Goal: Information Seeking & Learning: Learn about a topic

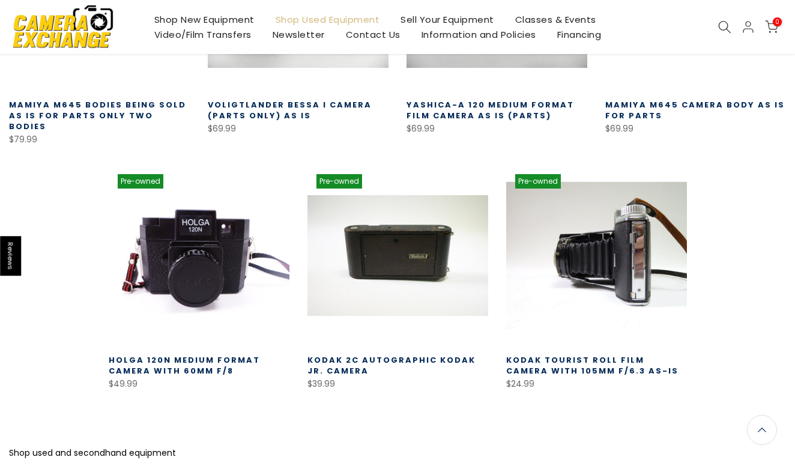
scroll to position [2986, 0]
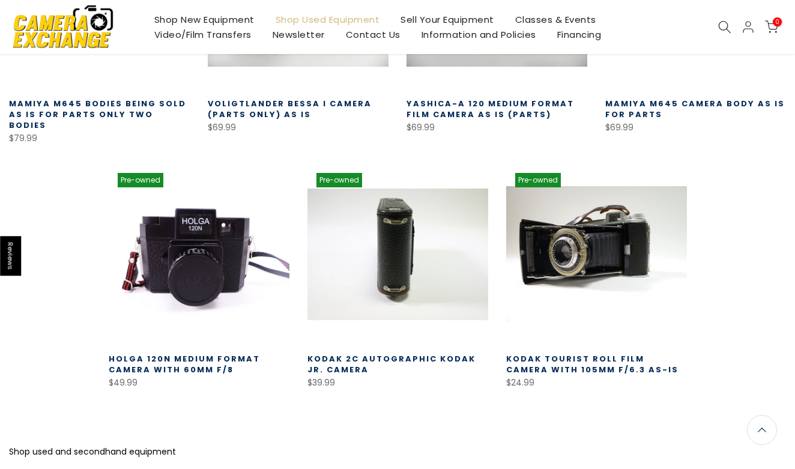
click at [430, 201] on link at bounding box center [397, 254] width 181 height 181
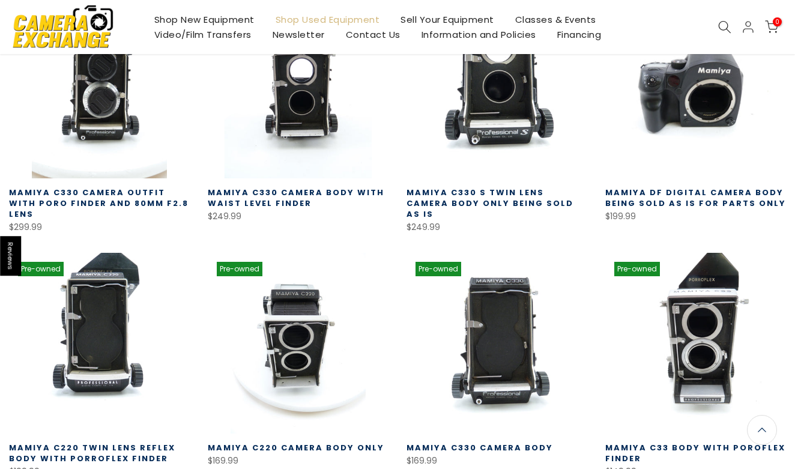
scroll to position [1900, 0]
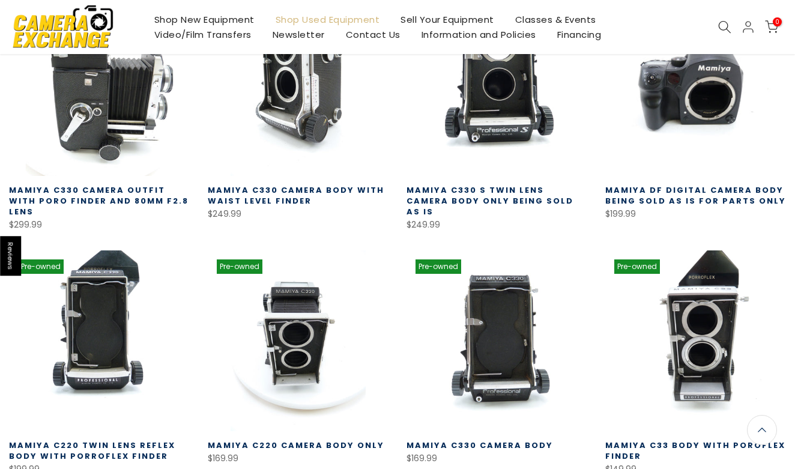
click at [123, 121] on link at bounding box center [99, 85] width 181 height 181
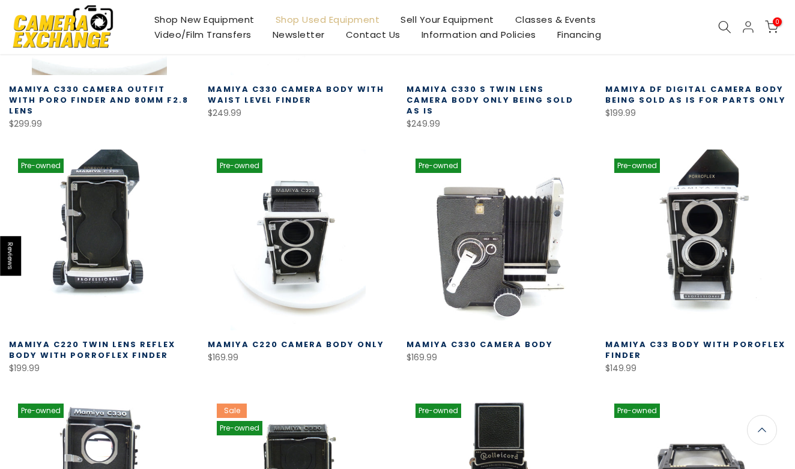
scroll to position [2009, 0]
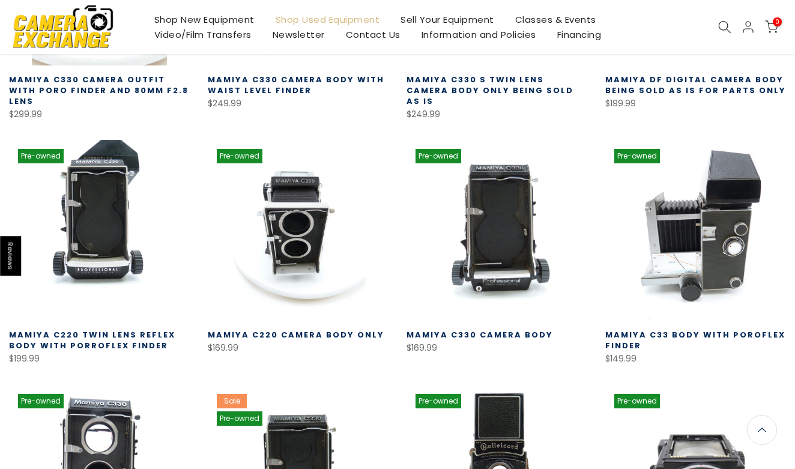
click at [704, 203] on link at bounding box center [695, 230] width 181 height 181
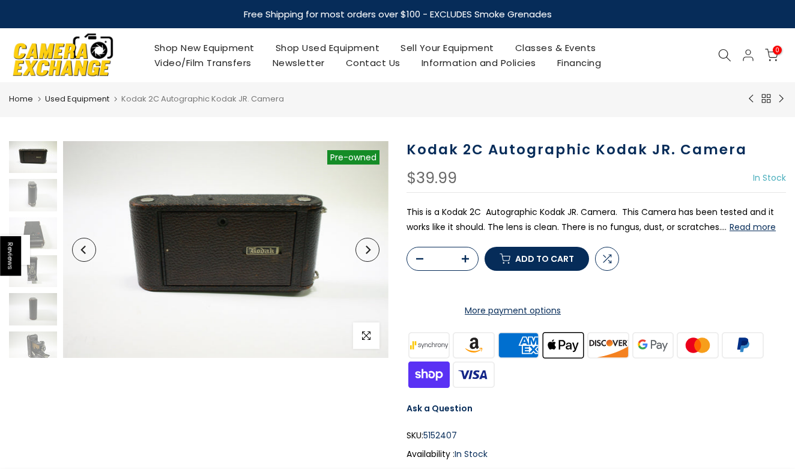
click at [372, 256] on button "Next" at bounding box center [368, 250] width 24 height 24
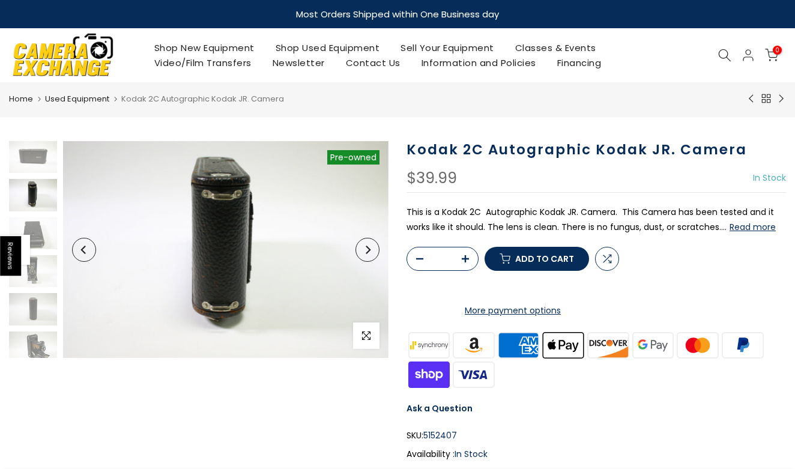
click at [372, 256] on button "Next" at bounding box center [368, 250] width 24 height 24
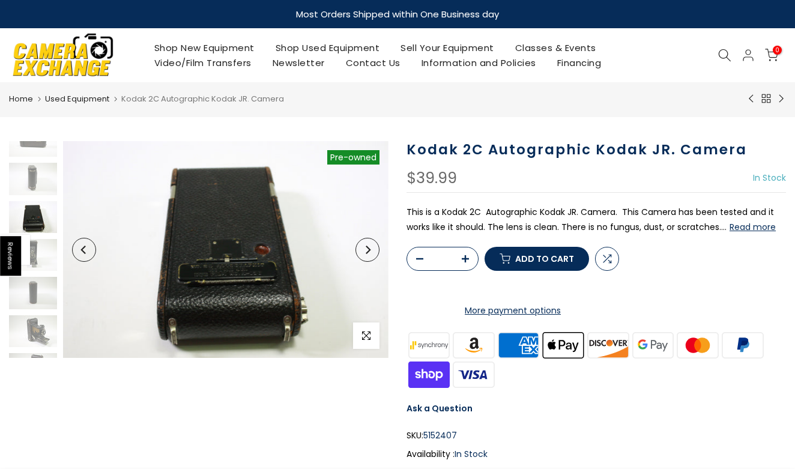
click at [372, 256] on button "Next" at bounding box center [368, 250] width 24 height 24
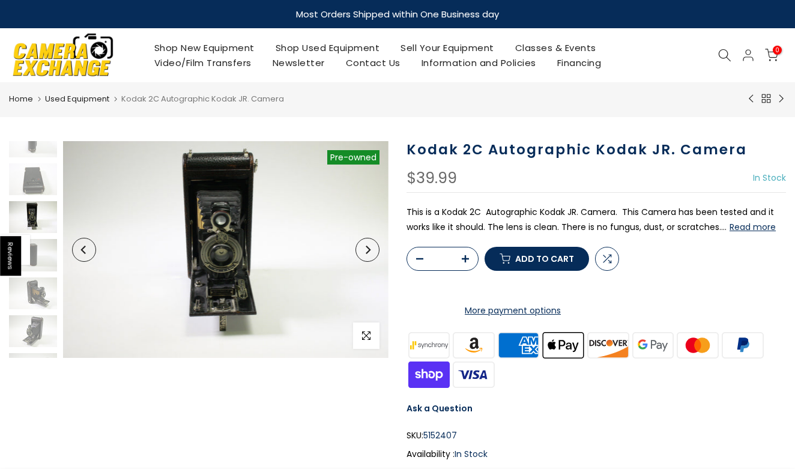
click at [372, 256] on button "Next" at bounding box center [368, 250] width 24 height 24
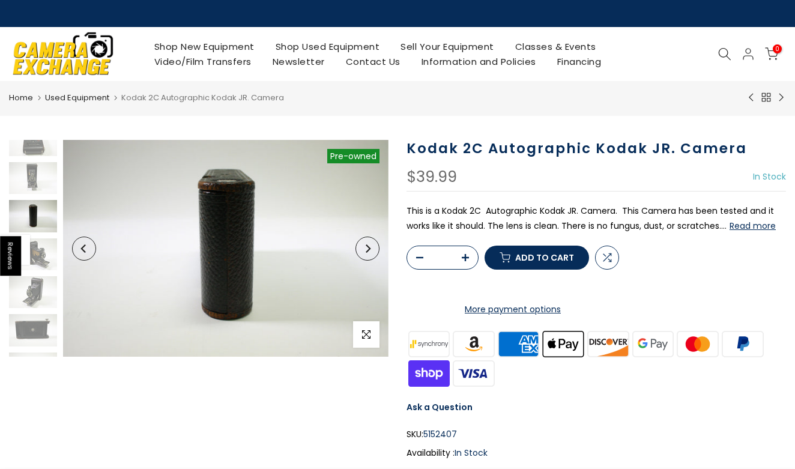
click at [372, 256] on button "Next" at bounding box center [368, 249] width 24 height 24
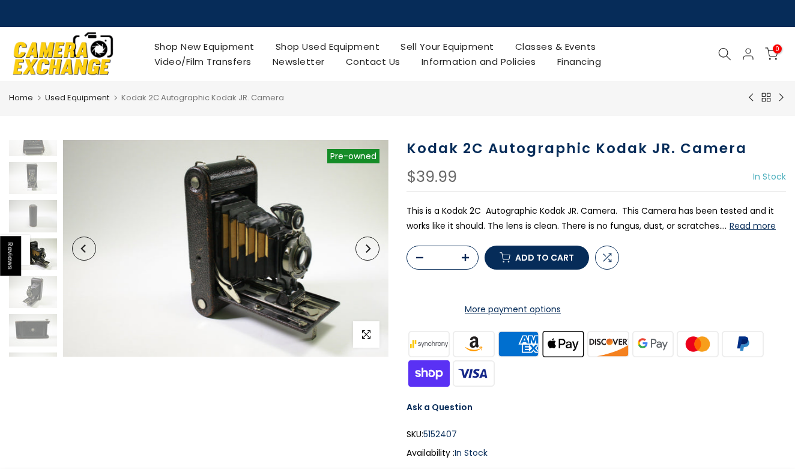
scroll to position [120, 0]
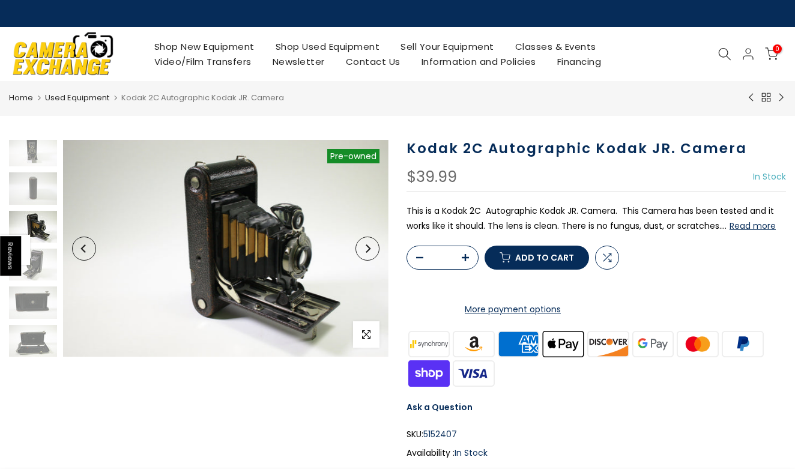
click at [372, 256] on button "Next" at bounding box center [368, 249] width 24 height 24
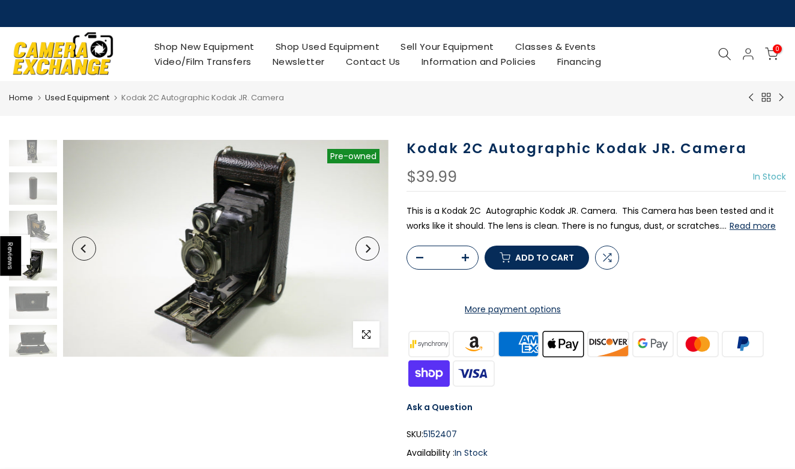
click at [372, 256] on button "Next" at bounding box center [368, 249] width 24 height 24
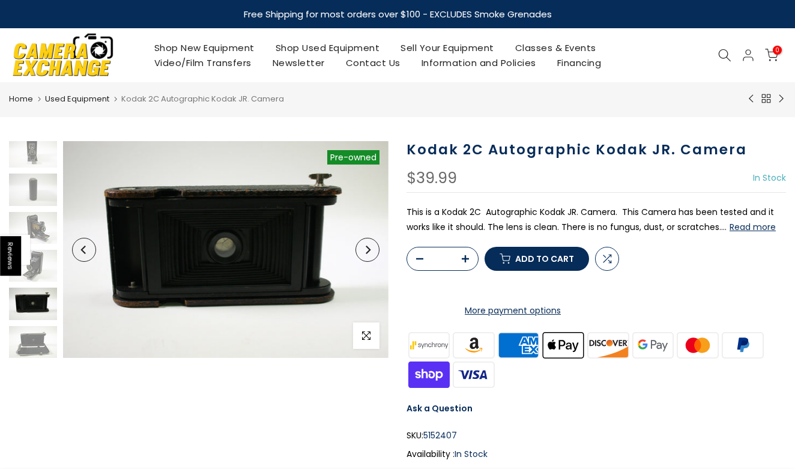
click at [372, 256] on button "Next" at bounding box center [368, 250] width 24 height 24
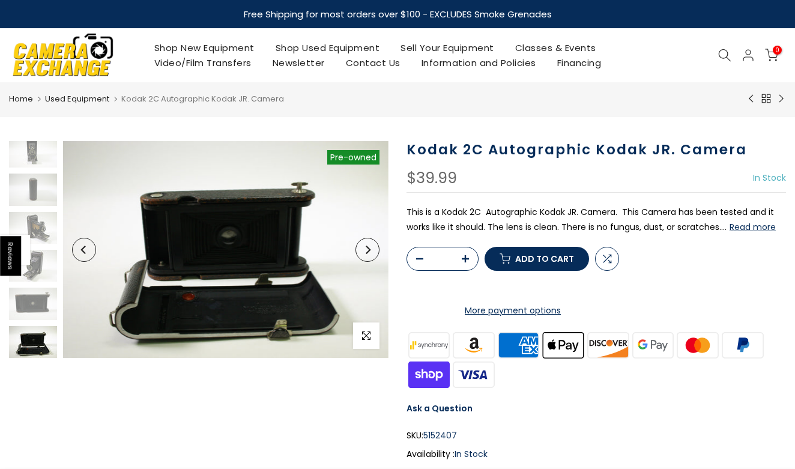
click at [372, 256] on button "Next" at bounding box center [368, 250] width 24 height 24
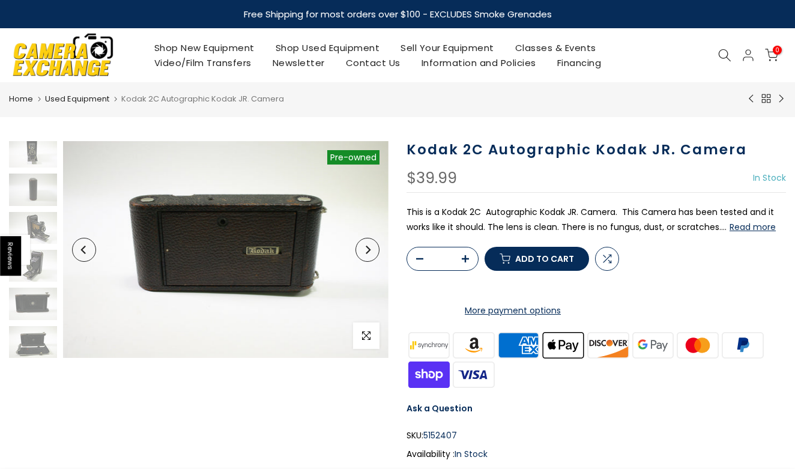
scroll to position [0, 0]
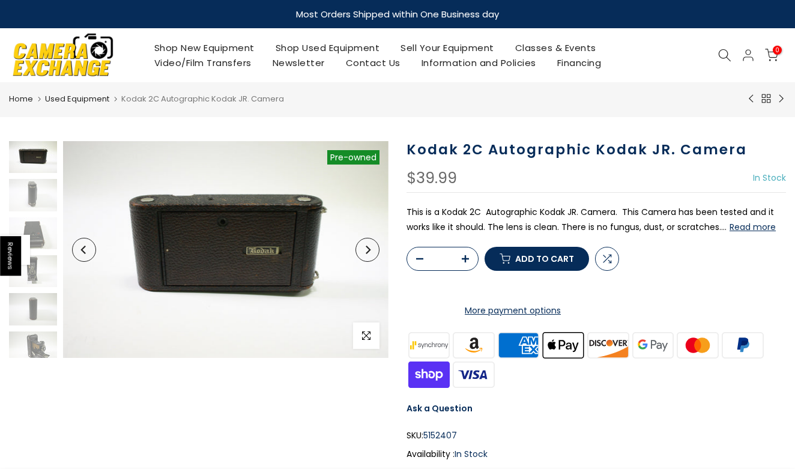
click at [372, 256] on button "Next" at bounding box center [368, 250] width 24 height 24
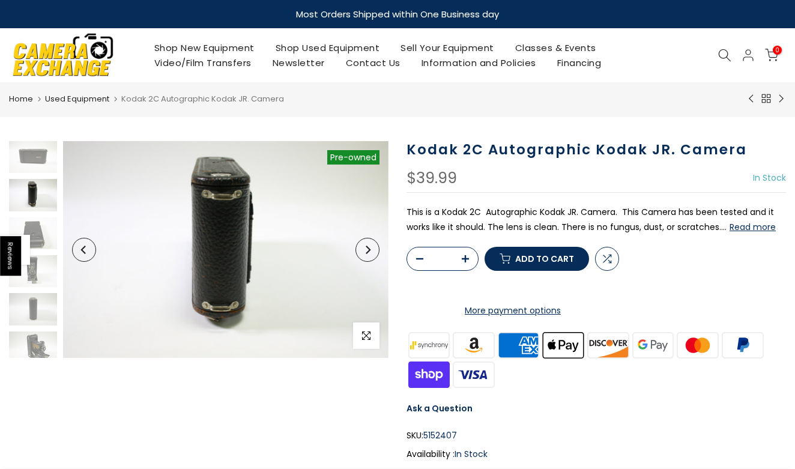
click at [372, 256] on button "Next" at bounding box center [368, 250] width 24 height 24
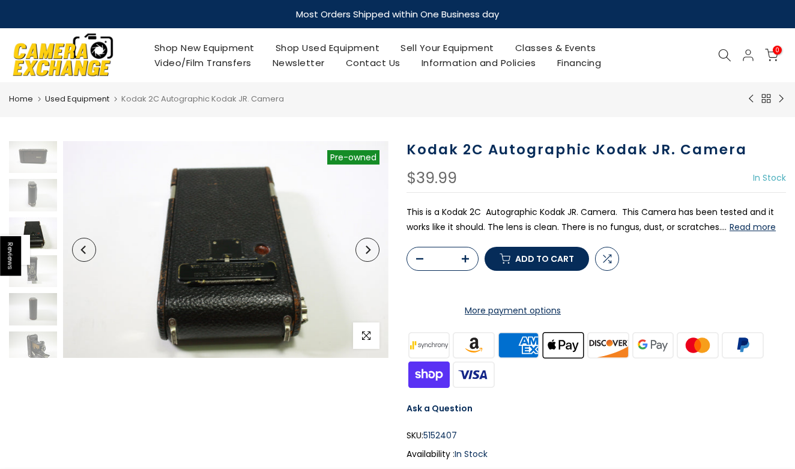
scroll to position [16, 0]
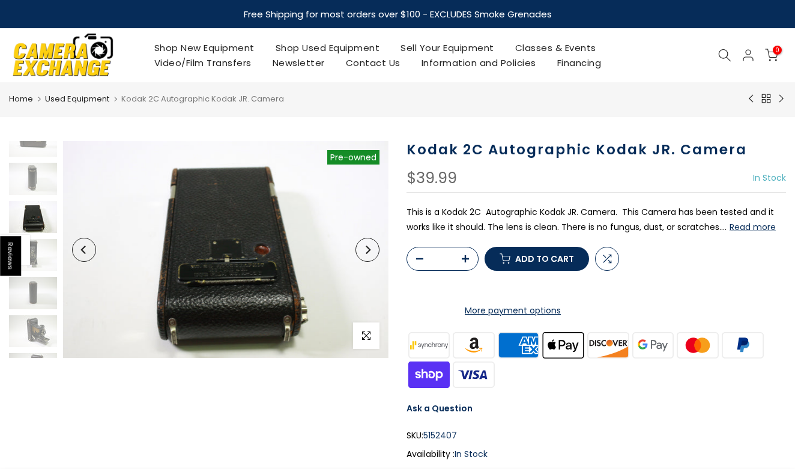
click at [748, 224] on button "Read more" at bounding box center [753, 227] width 46 height 11
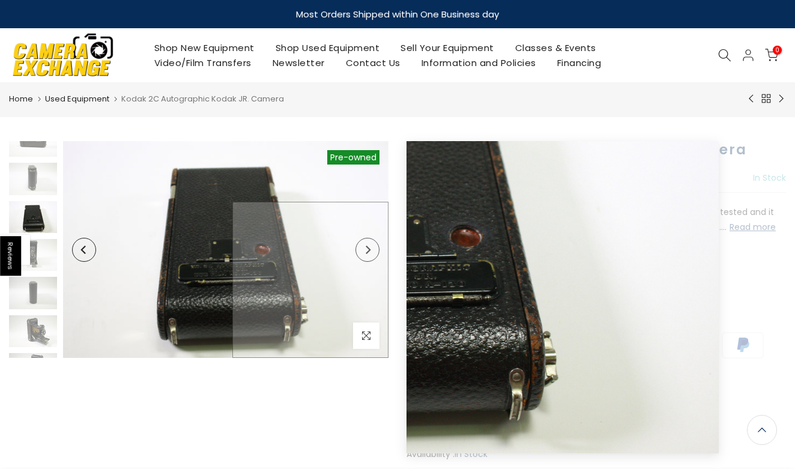
scroll to position [0, 0]
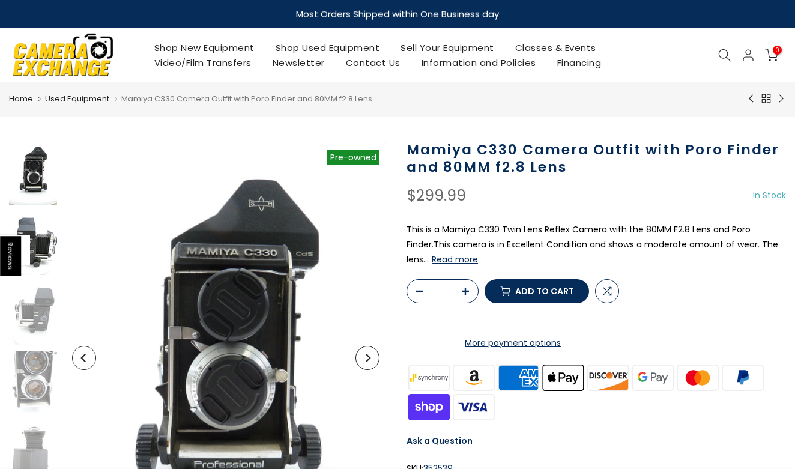
click at [47, 244] on img at bounding box center [33, 243] width 48 height 64
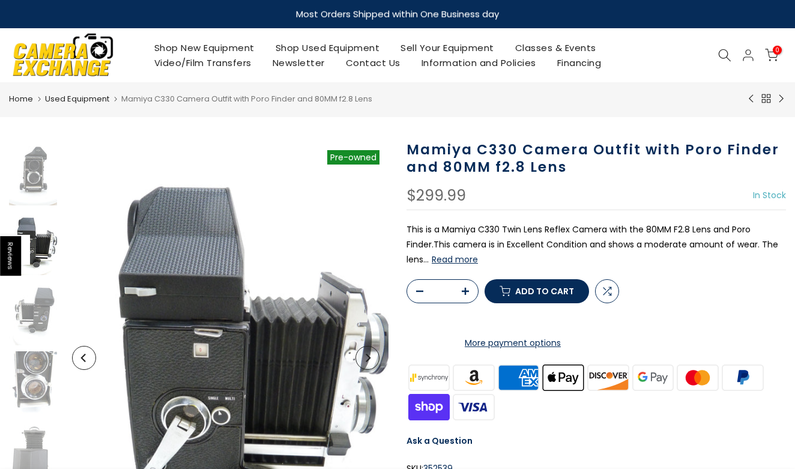
scroll to position [10, 0]
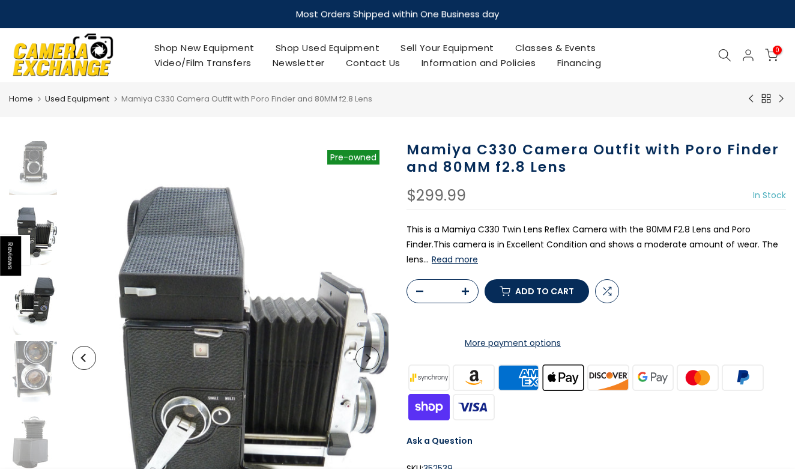
click at [44, 281] on img at bounding box center [33, 303] width 48 height 64
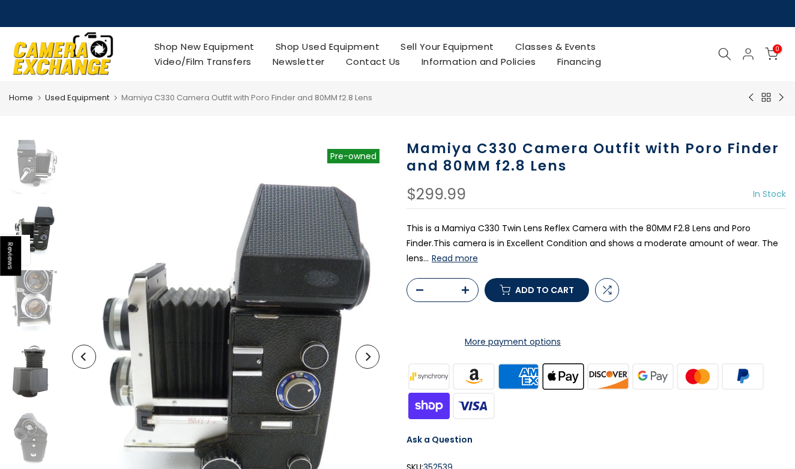
click at [40, 377] on img at bounding box center [33, 373] width 48 height 64
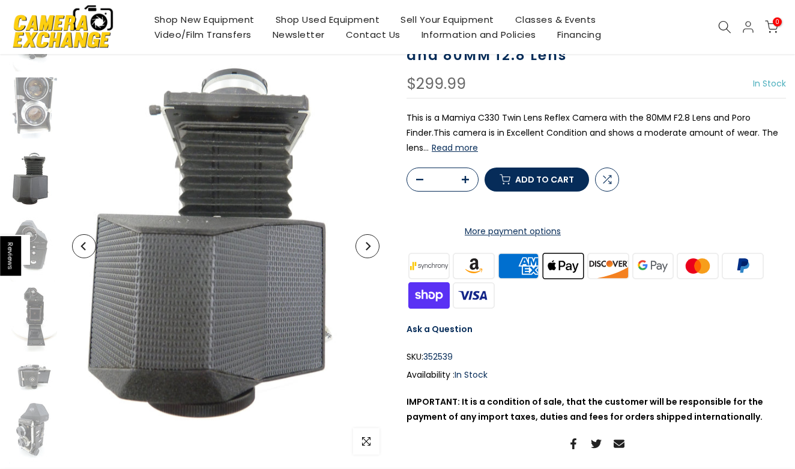
scroll to position [132, 0]
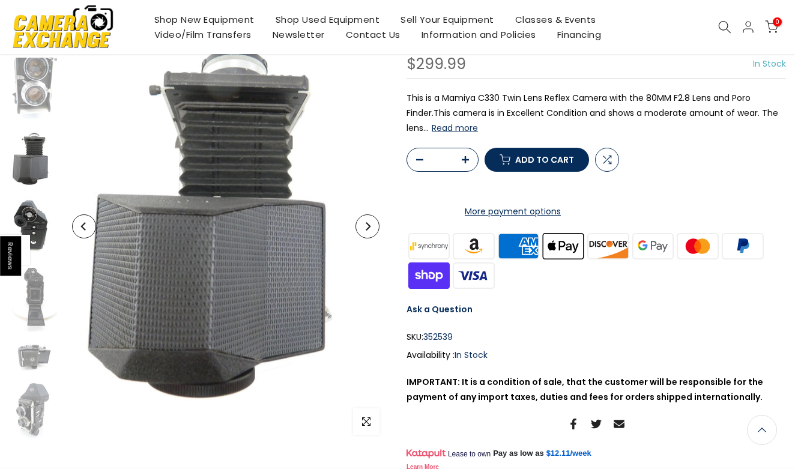
click at [43, 215] on img at bounding box center [33, 230] width 48 height 64
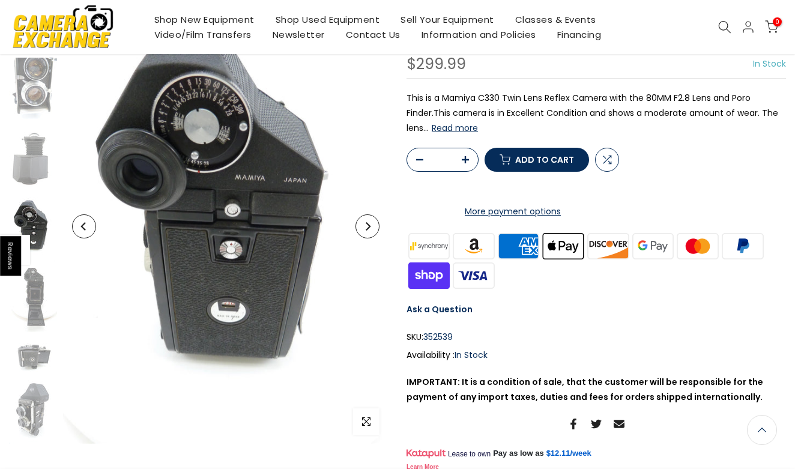
click at [450, 130] on button "Read more" at bounding box center [455, 128] width 46 height 11
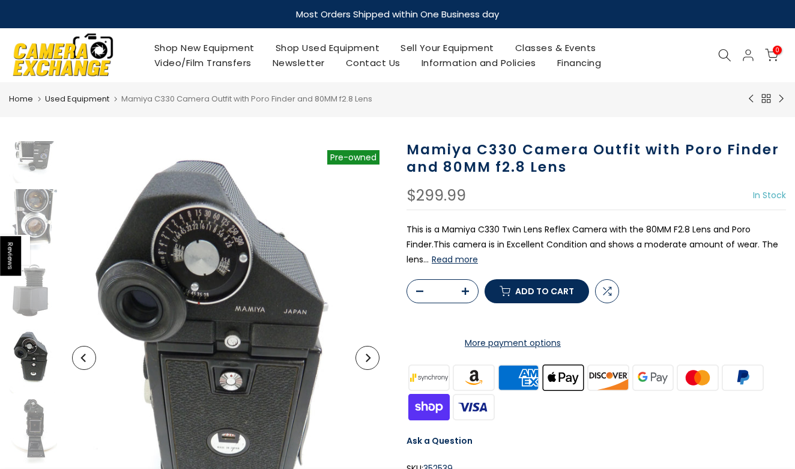
scroll to position [0, 0]
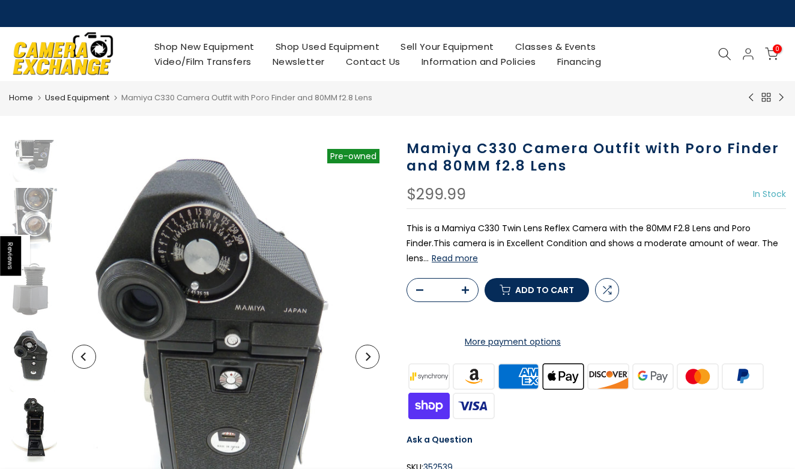
click at [33, 429] on img at bounding box center [33, 430] width 48 height 64
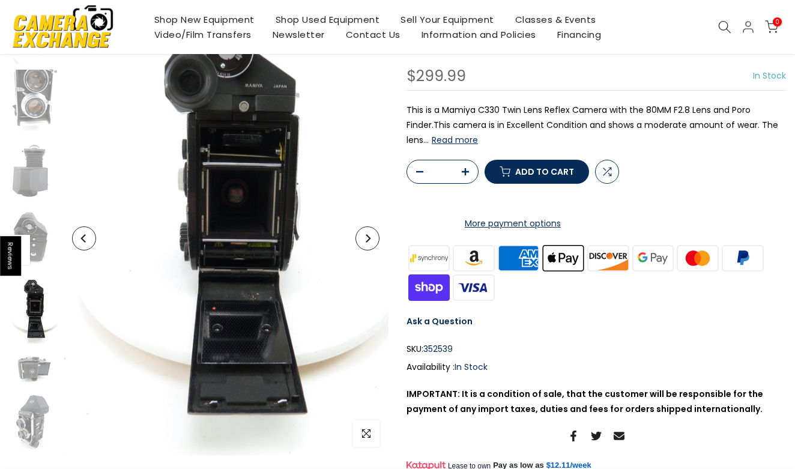
scroll to position [119, 0]
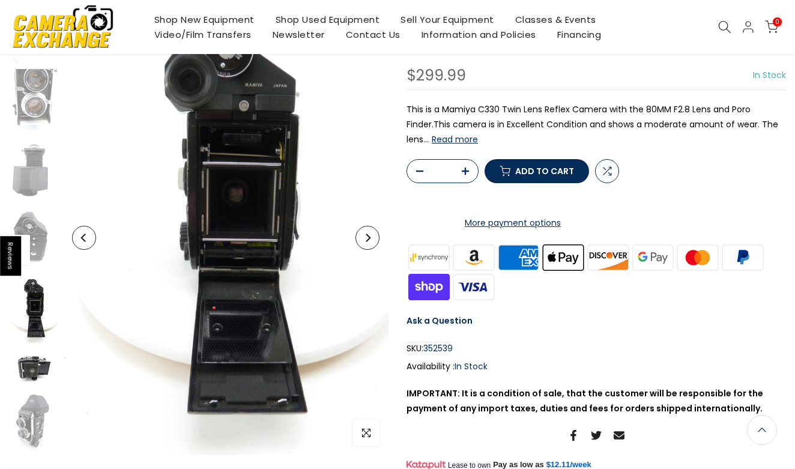
click at [32, 359] on img at bounding box center [33, 368] width 48 height 36
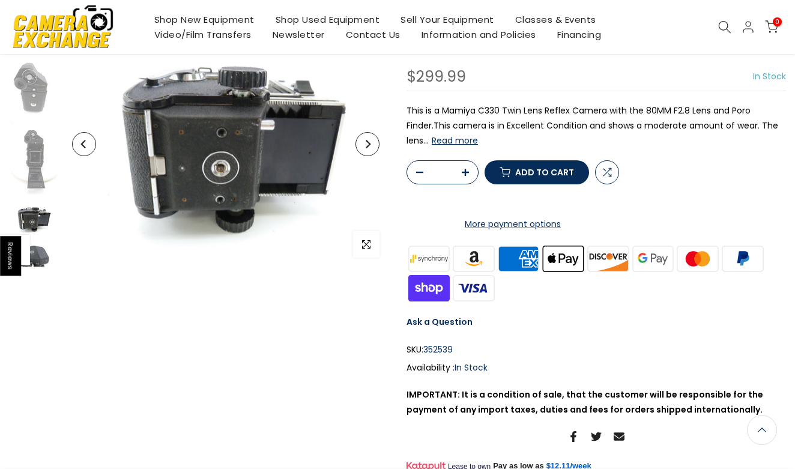
scroll to position [352, 0]
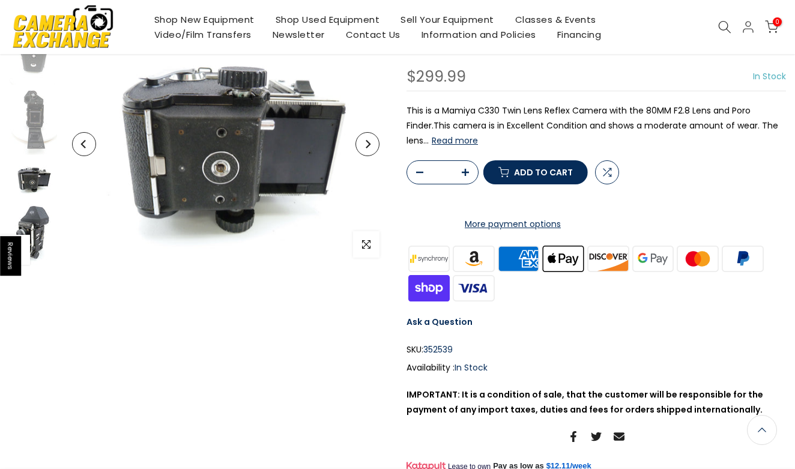
click at [33, 227] on img at bounding box center [33, 235] width 48 height 64
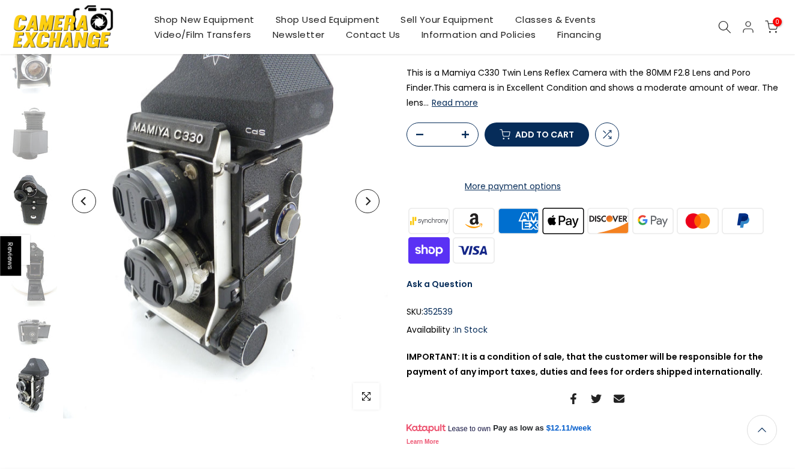
scroll to position [160, 0]
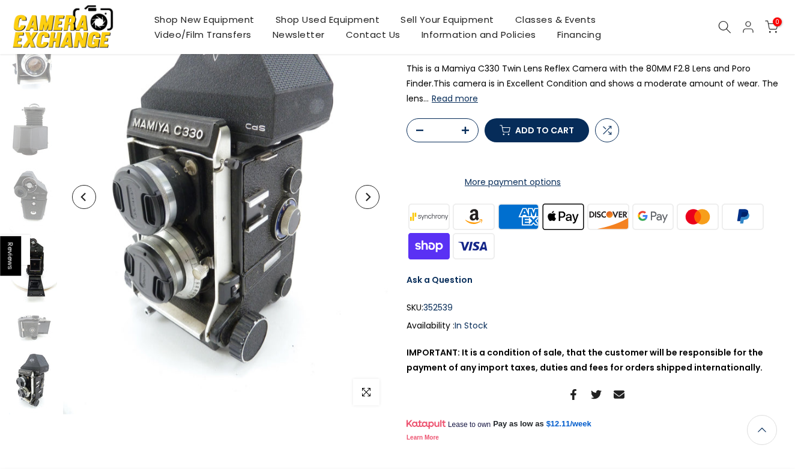
click at [32, 271] on img at bounding box center [33, 270] width 48 height 64
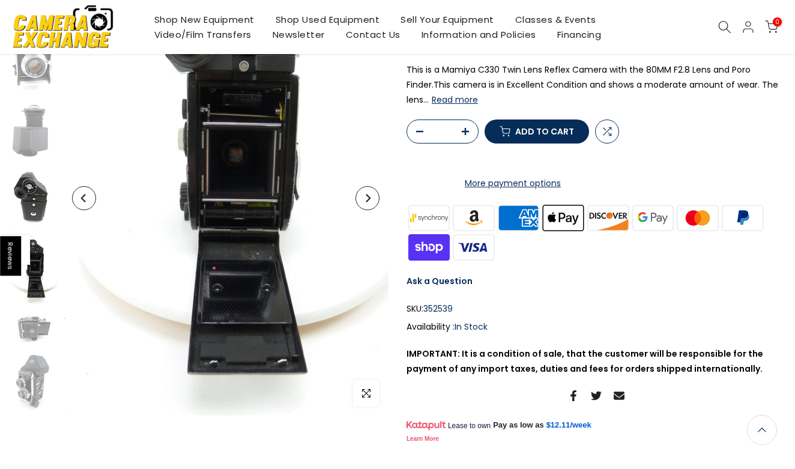
scroll to position [162, 0]
click at [32, 338] on img at bounding box center [33, 328] width 48 height 36
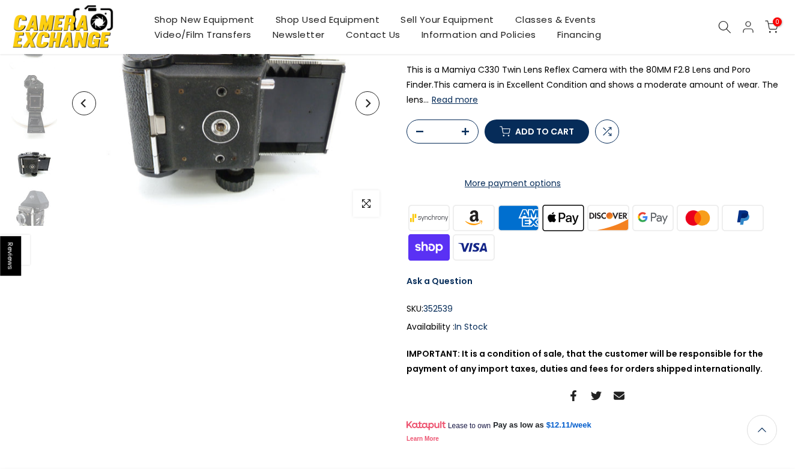
scroll to position [352, 0]
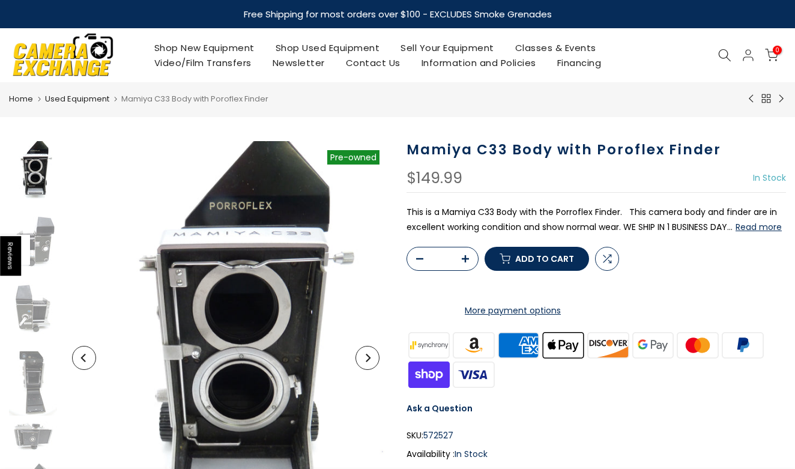
click at [366, 361] on icon "Next" at bounding box center [367, 358] width 8 height 8
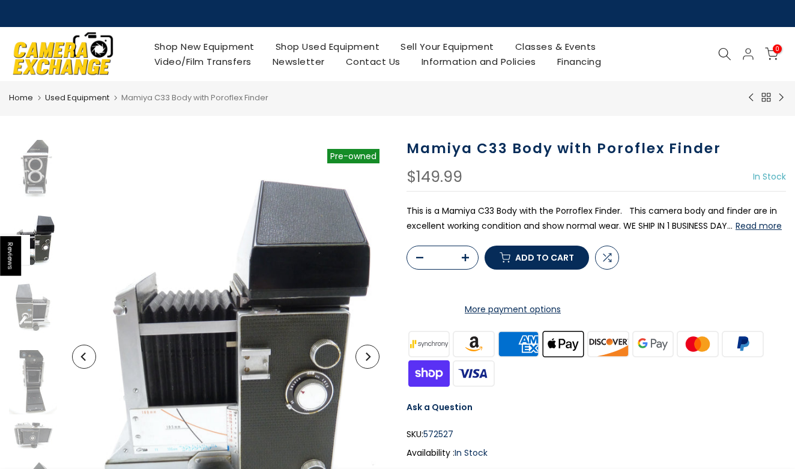
click at [373, 357] on button "Next" at bounding box center [368, 357] width 24 height 24
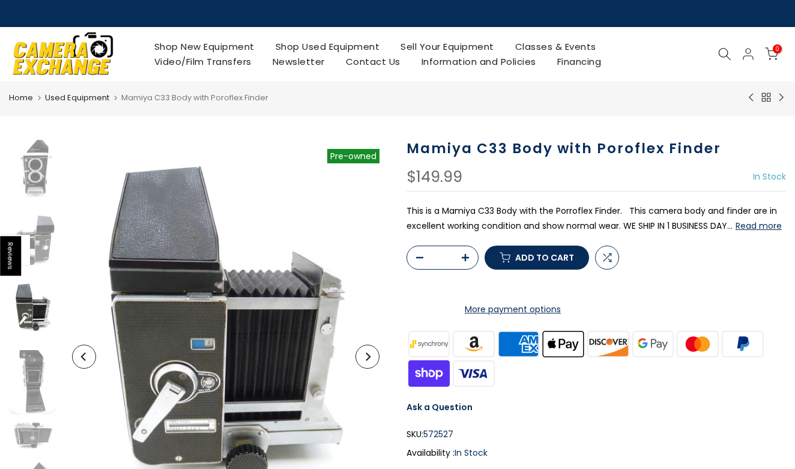
click at [373, 357] on button "Next" at bounding box center [368, 357] width 24 height 24
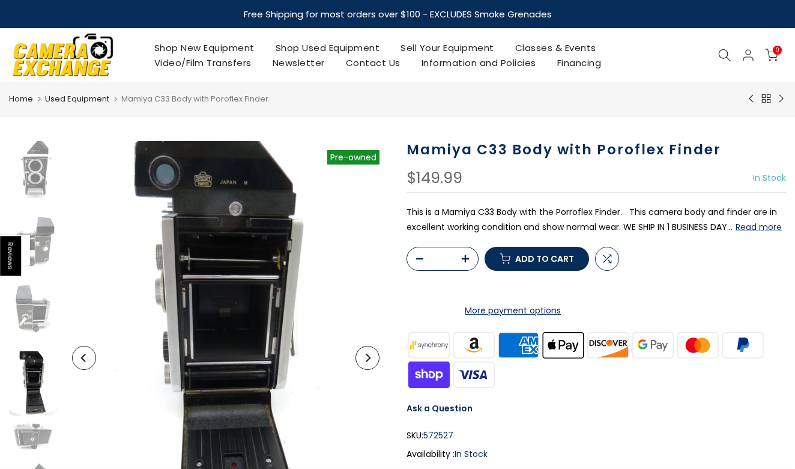
click at [373, 357] on button "Next" at bounding box center [368, 358] width 24 height 24
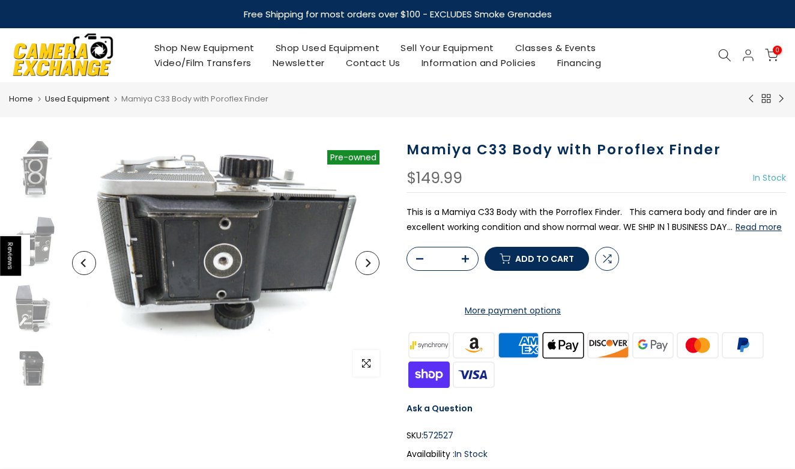
click at [373, 357] on span "button" at bounding box center [366, 363] width 26 height 26
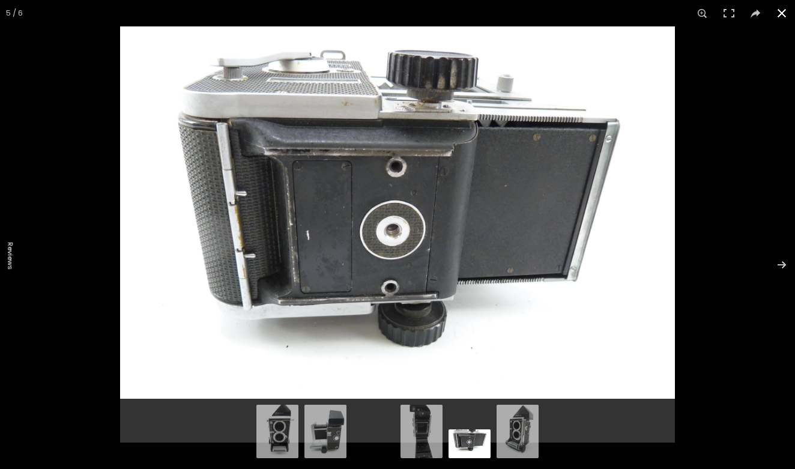
click at [783, 10] on button at bounding box center [782, 13] width 26 height 26
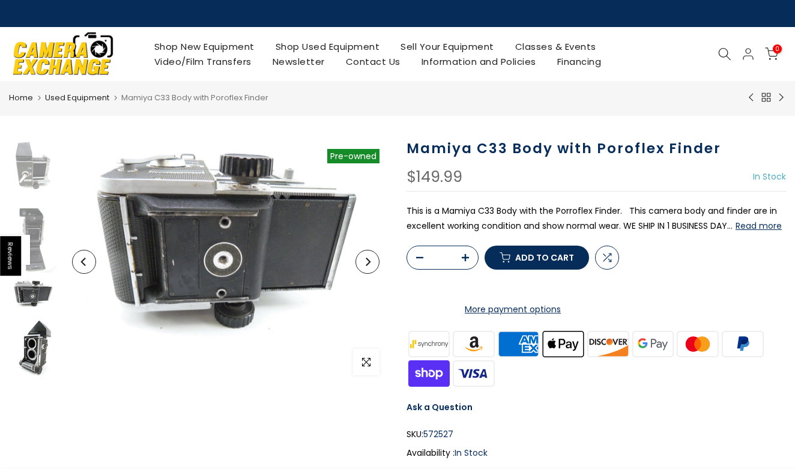
click at [43, 348] on img at bounding box center [33, 353] width 48 height 64
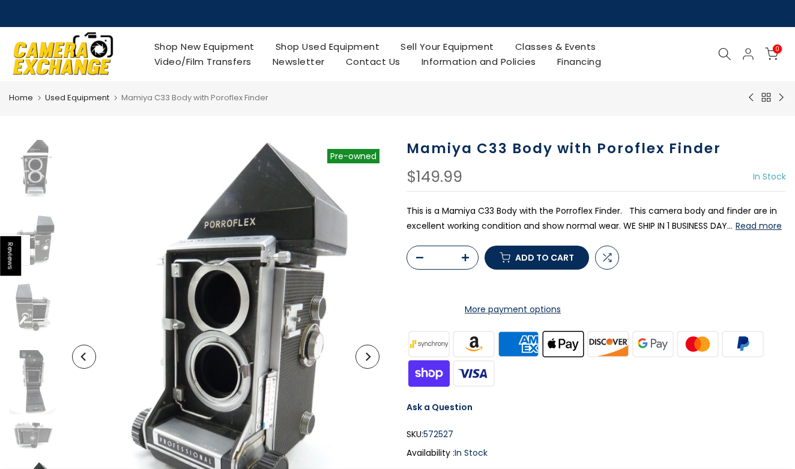
scroll to position [0, 0]
click at [31, 181] on img at bounding box center [33, 172] width 48 height 64
